Goal: Information Seeking & Learning: Learn about a topic

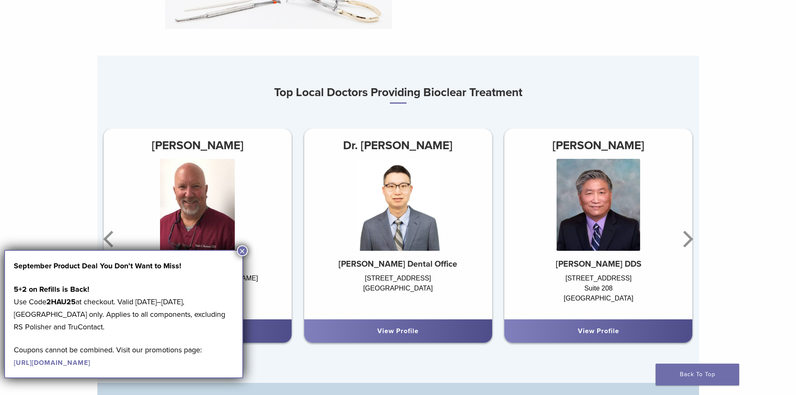
scroll to position [502, 0]
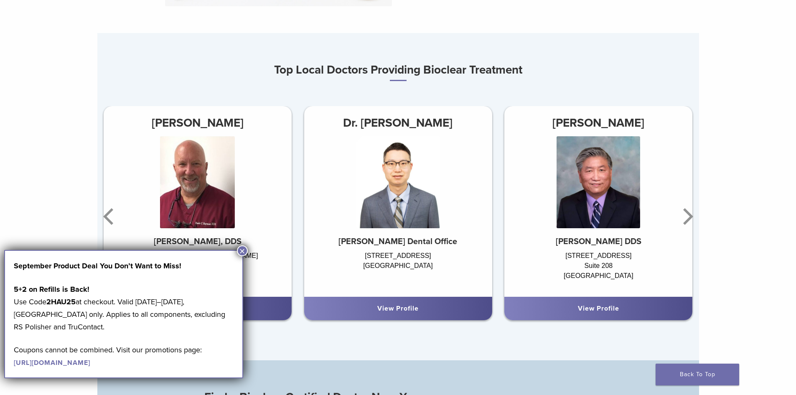
click at [240, 254] on button "×" at bounding box center [242, 250] width 11 height 11
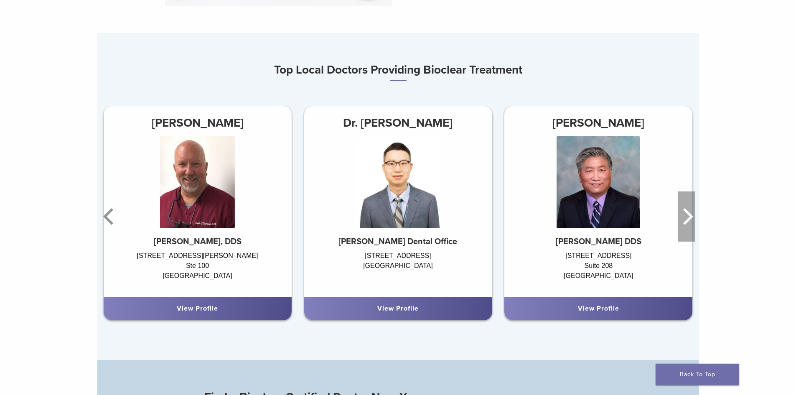
click at [686, 220] on icon "Next" at bounding box center [687, 216] width 17 height 50
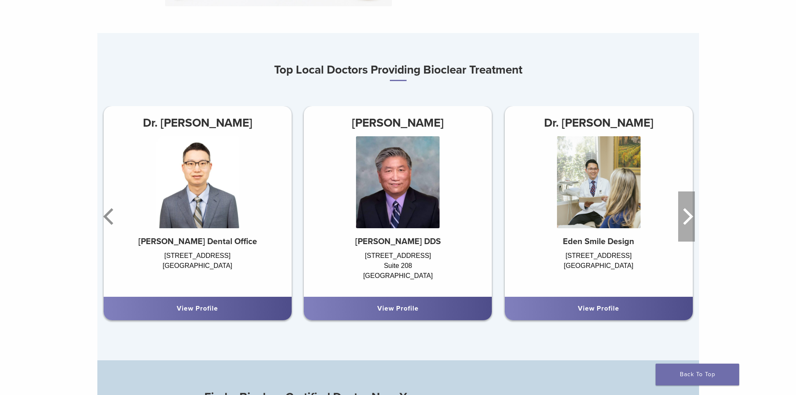
click at [686, 220] on icon "Next" at bounding box center [687, 216] width 17 height 50
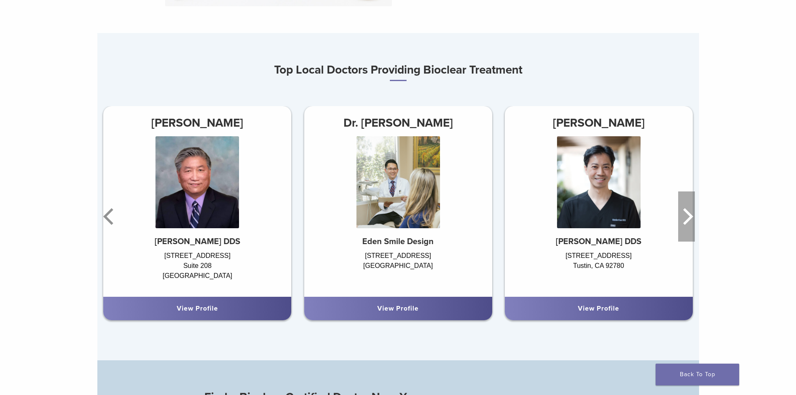
click at [689, 219] on icon "Next" at bounding box center [687, 216] width 17 height 50
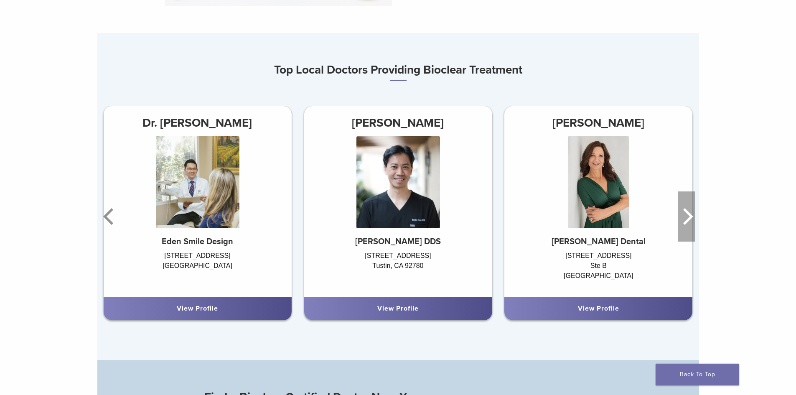
click at [689, 219] on icon "Next" at bounding box center [687, 216] width 17 height 50
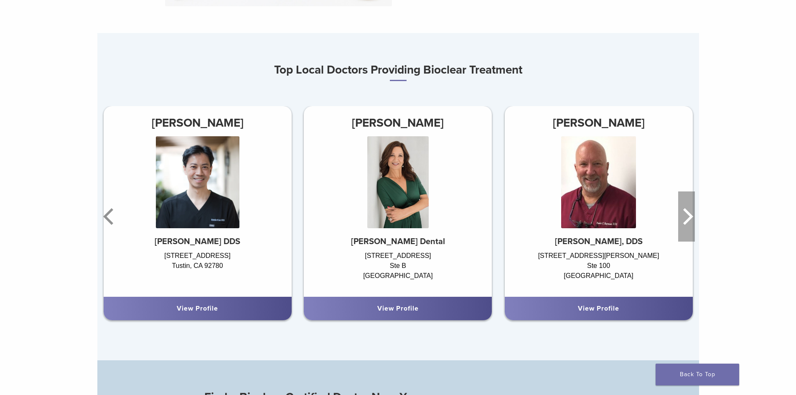
click at [689, 219] on icon "Next" at bounding box center [687, 216] width 17 height 50
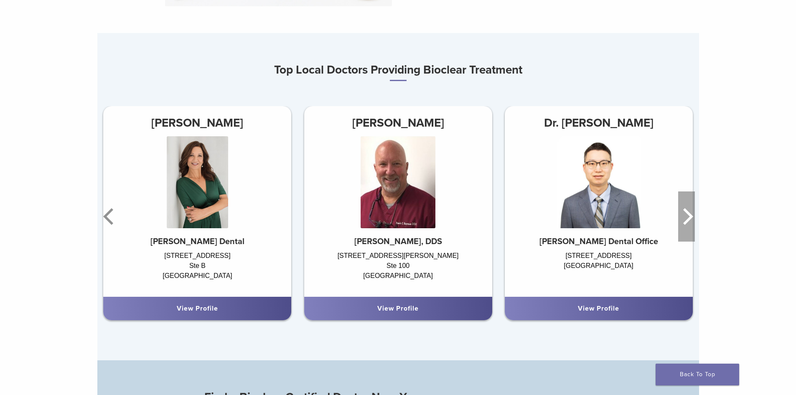
click at [689, 219] on icon "Next" at bounding box center [687, 216] width 17 height 50
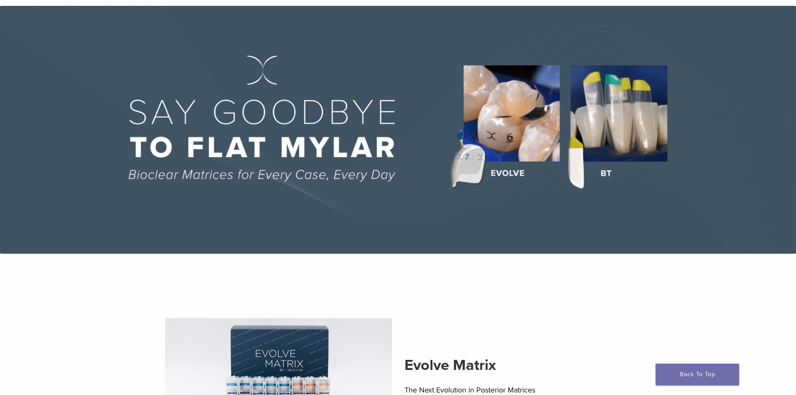
scroll to position [0, 0]
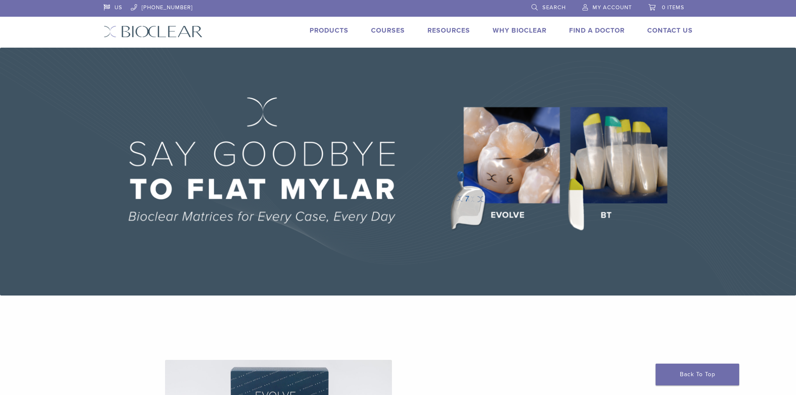
click at [537, 31] on link "Why Bioclear" at bounding box center [520, 30] width 54 height 8
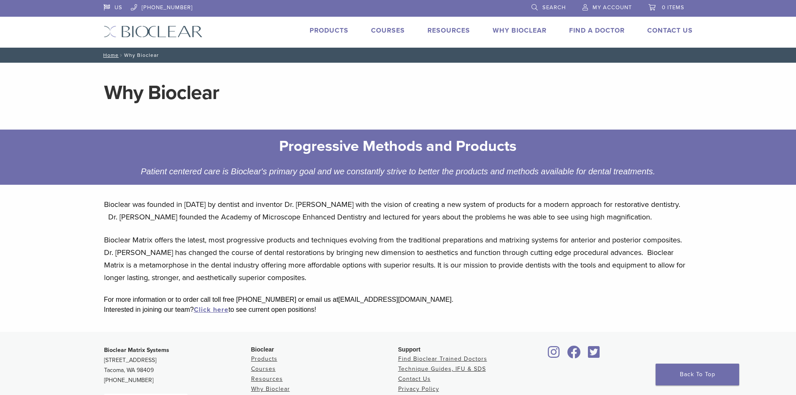
click at [148, 96] on h1 "Why Bioclear" at bounding box center [398, 93] width 589 height 20
